Goal: Task Accomplishment & Management: Use online tool/utility

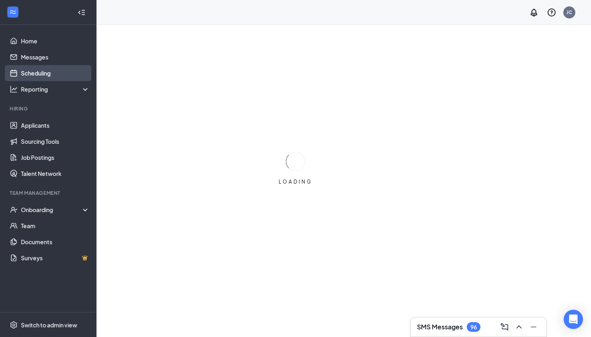
drag, startPoint x: 427, startPoint y: 7, endPoint x: 49, endPoint y: 76, distance: 384.0
click at [49, 76] on link "Scheduling" at bounding box center [55, 73] width 69 height 16
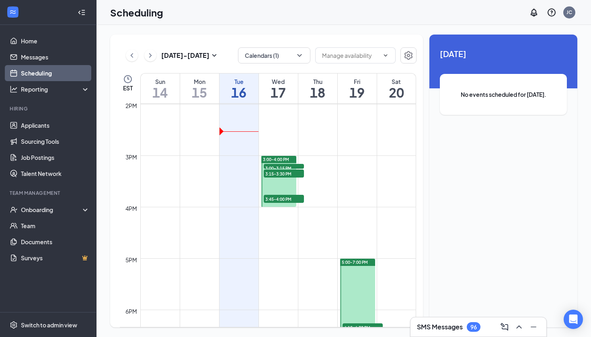
scroll to position [720, 0]
click at [284, 166] on span "3:00-3:15 PM" at bounding box center [284, 168] width 40 height 8
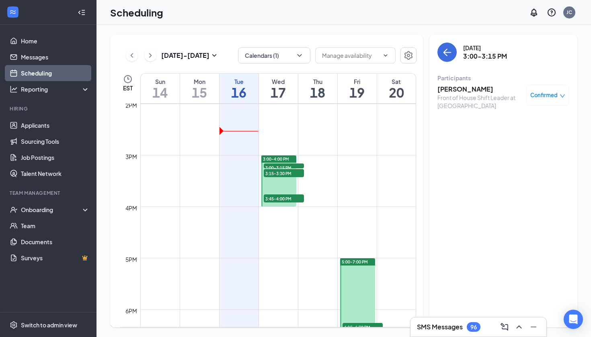
click at [286, 172] on span "3:15-3:30 PM" at bounding box center [284, 173] width 40 height 8
click at [287, 199] on span "3:45-4:00 PM" at bounding box center [284, 198] width 40 height 8
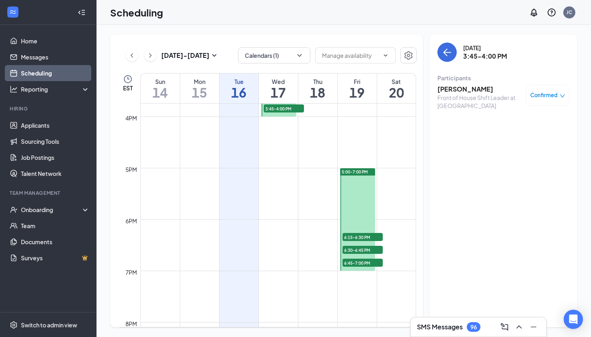
scroll to position [811, 0]
click at [368, 234] on span "6:15-6:30 PM" at bounding box center [362, 236] width 40 height 8
click at [368, 248] on span "6:30-6:45 PM" at bounding box center [362, 249] width 40 height 8
click at [367, 261] on span "6:45-7:00 PM" at bounding box center [362, 262] width 40 height 8
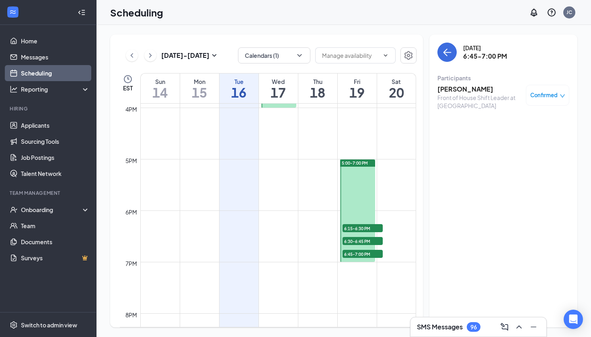
scroll to position [816, 0]
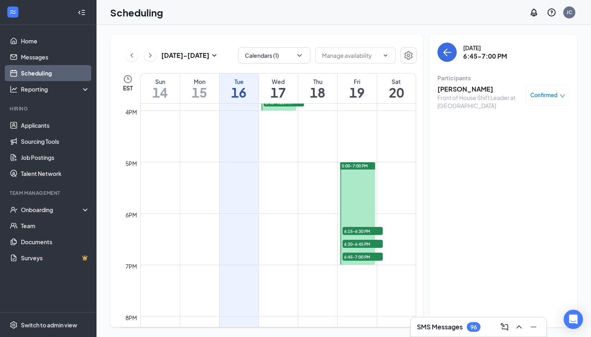
click at [358, 231] on span "6:15-6:30 PM" at bounding box center [362, 231] width 40 height 8
click at [362, 246] on span "6:30-6:45 PM" at bounding box center [362, 244] width 40 height 8
click at [363, 256] on span "6:45-7:00 PM" at bounding box center [362, 257] width 40 height 8
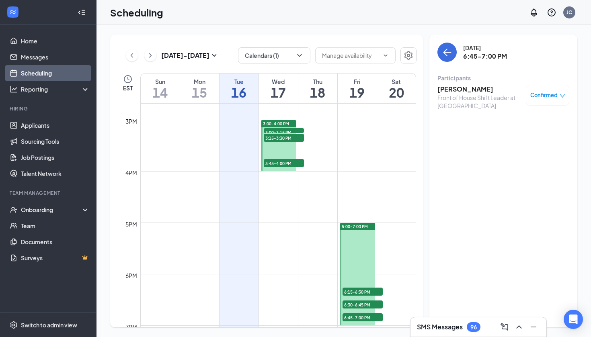
scroll to position [749, 0]
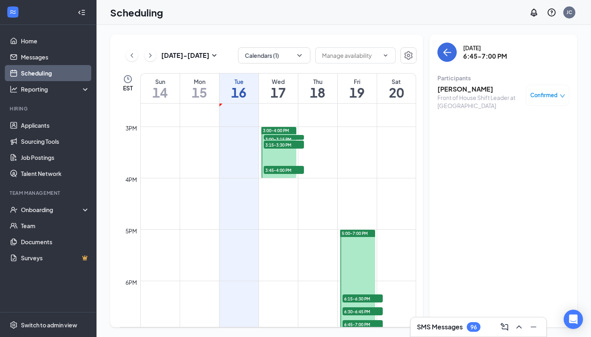
click at [295, 137] on span "3:00-3:15 PM" at bounding box center [284, 139] width 40 height 8
click at [293, 144] on span "3:15-3:30 PM" at bounding box center [284, 145] width 40 height 8
click at [293, 170] on span "3:45-4:00 PM" at bounding box center [284, 170] width 40 height 8
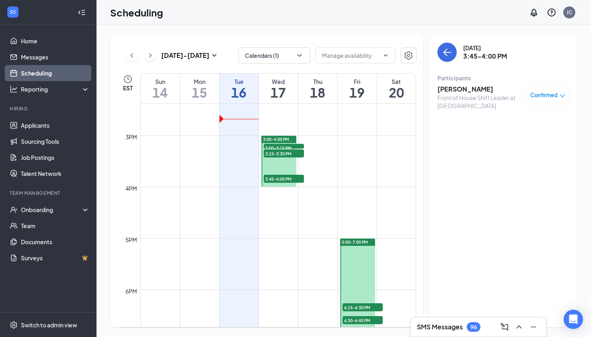
scroll to position [739, 0]
click at [289, 146] on span "3:00-3:15 PM" at bounding box center [284, 148] width 40 height 8
click at [288, 154] on span "3:15-3:30 PM" at bounding box center [284, 154] width 40 height 8
click at [286, 182] on span "3:45-4:00 PM" at bounding box center [284, 179] width 40 height 8
click at [368, 308] on span "6:15-6:30 PM" at bounding box center [362, 308] width 40 height 8
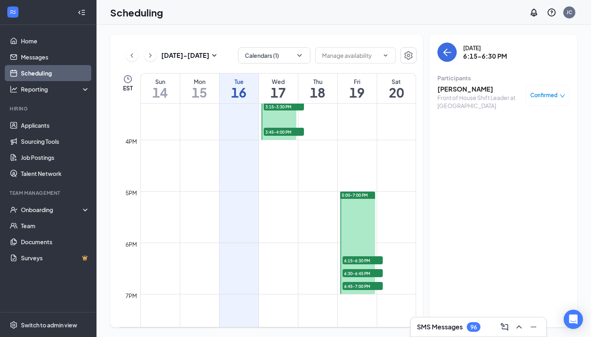
scroll to position [788, 0]
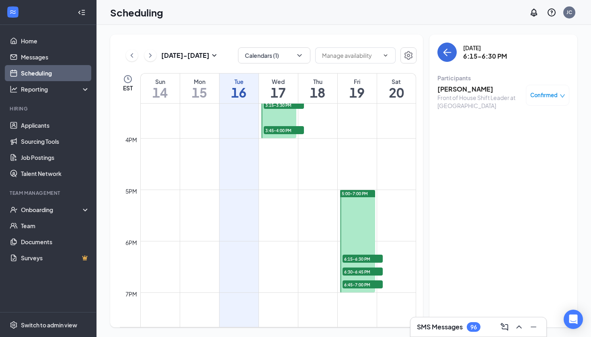
click at [358, 274] on span "6:30-6:45 PM" at bounding box center [362, 272] width 40 height 8
click at [360, 285] on span "6:45-7:00 PM" at bounding box center [362, 284] width 40 height 8
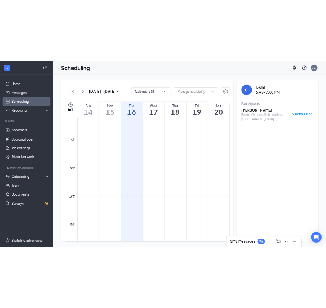
scroll to position [526, 0]
